Goal: Find specific page/section: Find specific page/section

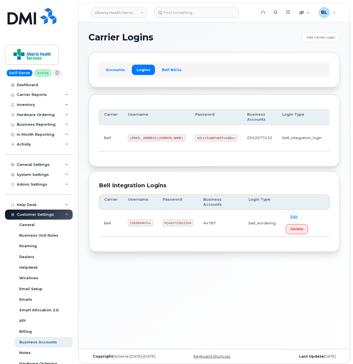
scroll to position [66, 0]
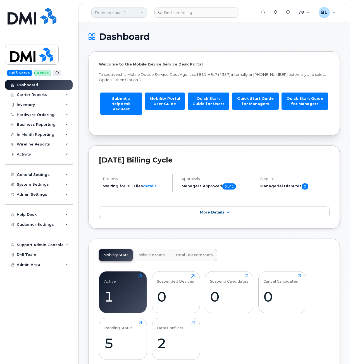
click at [122, 12] on link "Demo Account 1" at bounding box center [119, 13] width 56 height 10
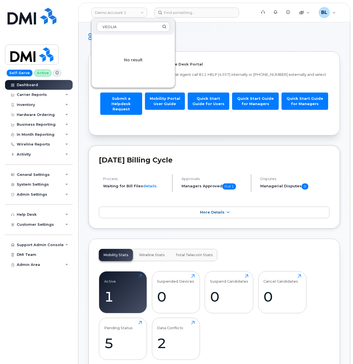
type input "VEOLIA"
click at [206, 37] on h1 "Dashboard" at bounding box center [212, 36] width 248 height 9
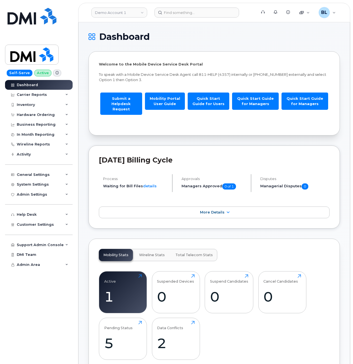
click at [207, 35] on h1 "Dashboard" at bounding box center [212, 36] width 248 height 9
click at [192, 16] on input at bounding box center [196, 13] width 85 height 10
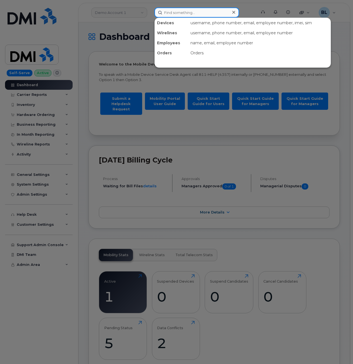
paste input "505626658"
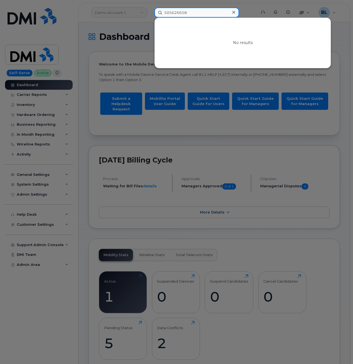
click at [198, 9] on input "505626658" at bounding box center [196, 13] width 85 height 10
type input "indus"
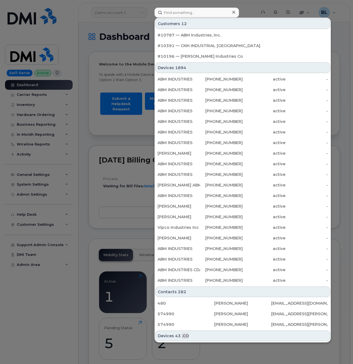
click at [135, 17] on div at bounding box center [176, 182] width 353 height 364
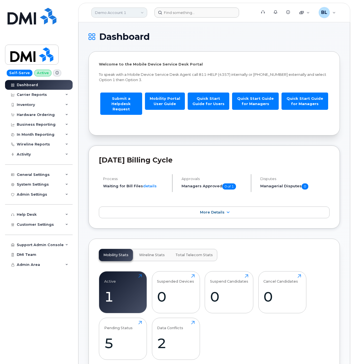
click at [127, 12] on link "Demo Account 1" at bounding box center [119, 13] width 56 height 10
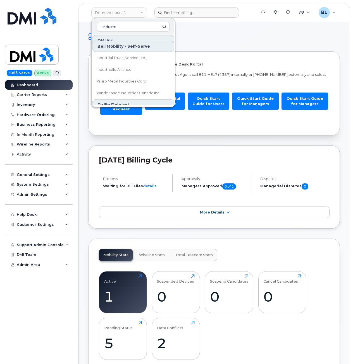
scroll to position [149, 0]
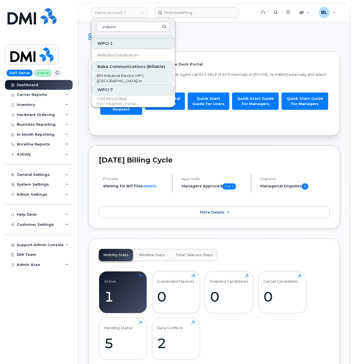
type input "industri"
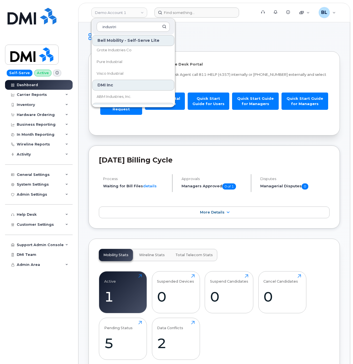
scroll to position [0, 0]
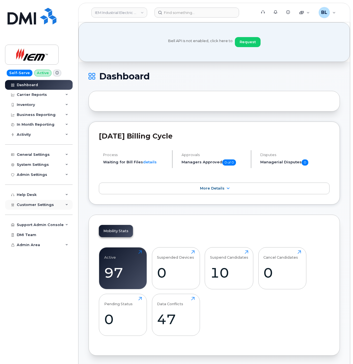
drag, startPoint x: 56, startPoint y: 200, endPoint x: 54, endPoint y: 203, distance: 3.5
click at [56, 200] on div "Customer Settings" at bounding box center [38, 205] width 67 height 10
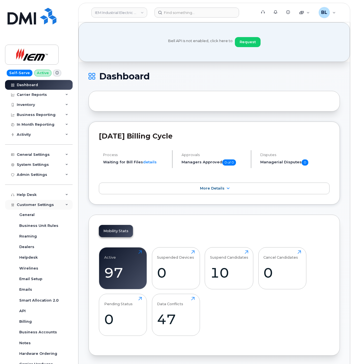
click at [54, 204] on div "Customer Settings" at bounding box center [38, 205] width 67 height 10
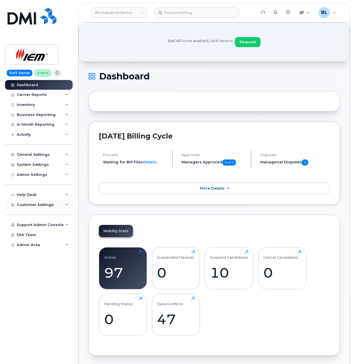
click at [53, 204] on div "Customer Settings" at bounding box center [38, 205] width 67 height 10
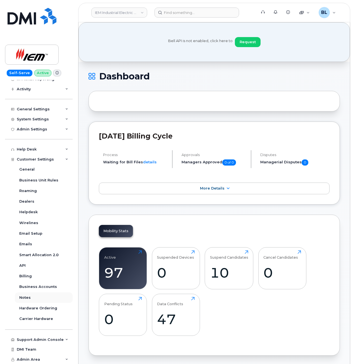
scroll to position [223, 0]
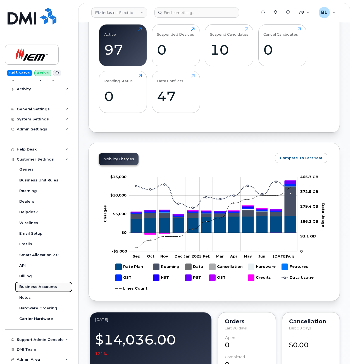
click at [48, 285] on div "Business Accounts" at bounding box center [38, 286] width 38 height 5
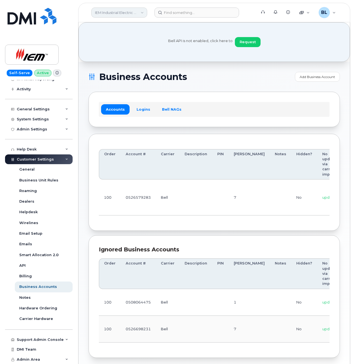
drag, startPoint x: 116, startPoint y: 48, endPoint x: 122, endPoint y: 15, distance: 33.4
click at [117, 46] on div "Bell API is not enabled, click here to Request" at bounding box center [214, 42] width 250 height 19
click at [122, 15] on link "IEM Industrial Electric MFG. ([GEOGRAPHIC_DATA]) In" at bounding box center [119, 13] width 56 height 10
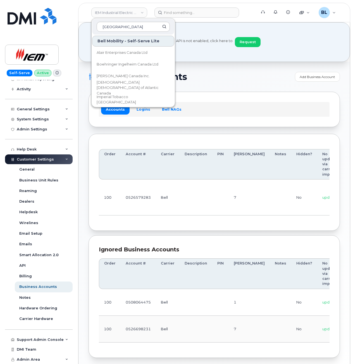
type input "[GEOGRAPHIC_DATA]"
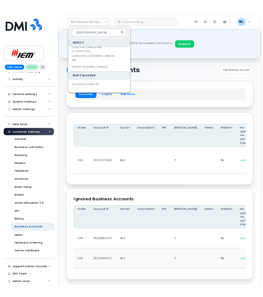
scroll to position [818, 0]
